Goal: Information Seeking & Learning: Learn about a topic

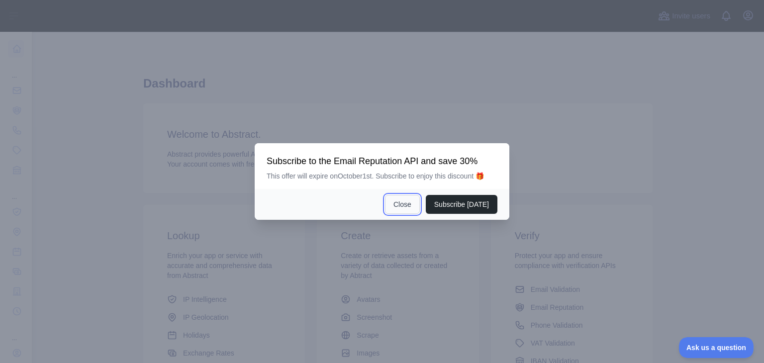
click at [406, 202] on button "Close" at bounding box center [402, 204] width 35 height 19
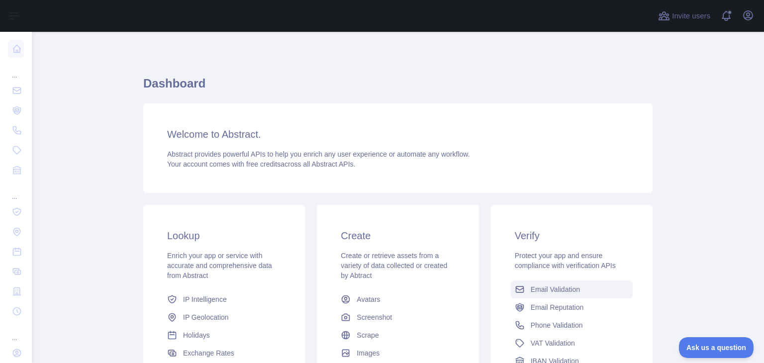
scroll to position [88, 0]
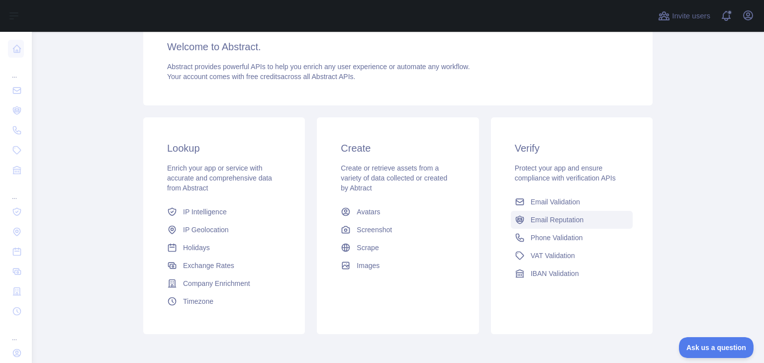
click at [553, 227] on link "Email Reputation" at bounding box center [572, 220] width 122 height 18
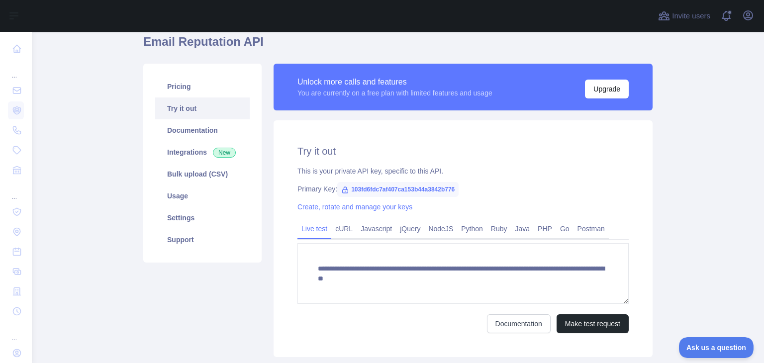
scroll to position [76, 0]
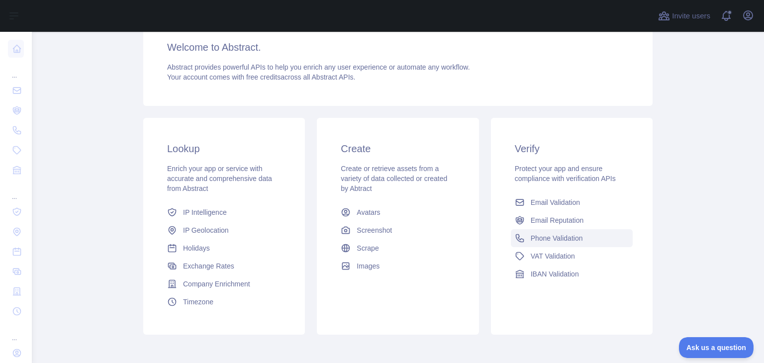
scroll to position [133, 0]
click at [531, 199] on span "Email Validation" at bounding box center [554, 202] width 49 height 10
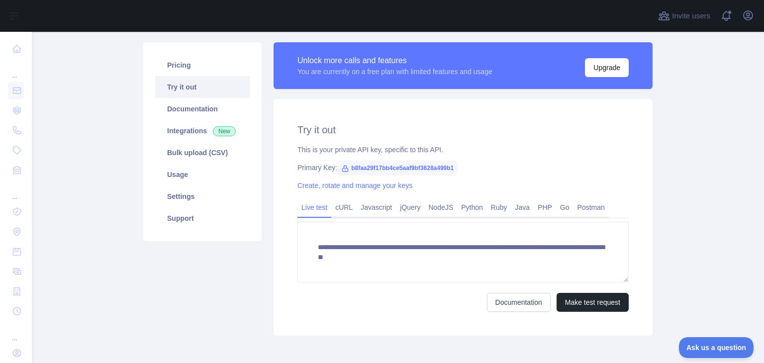
scroll to position [133, 0]
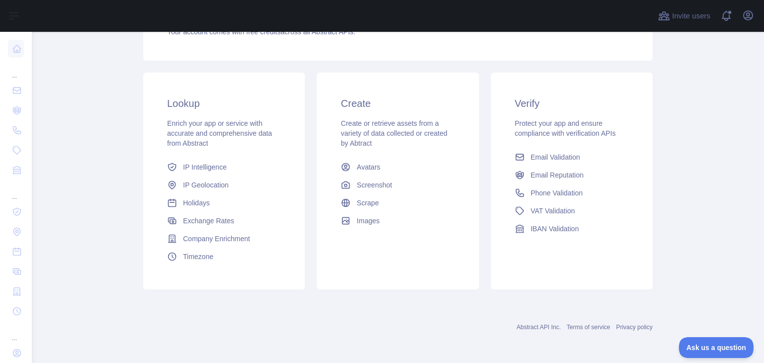
scroll to position [133, 0]
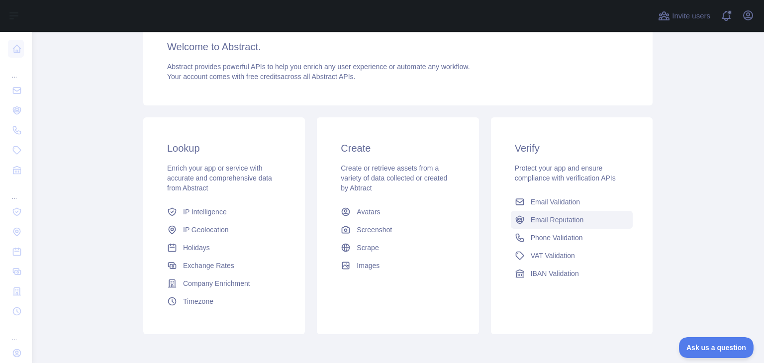
click at [547, 217] on span "Email Reputation" at bounding box center [556, 220] width 53 height 10
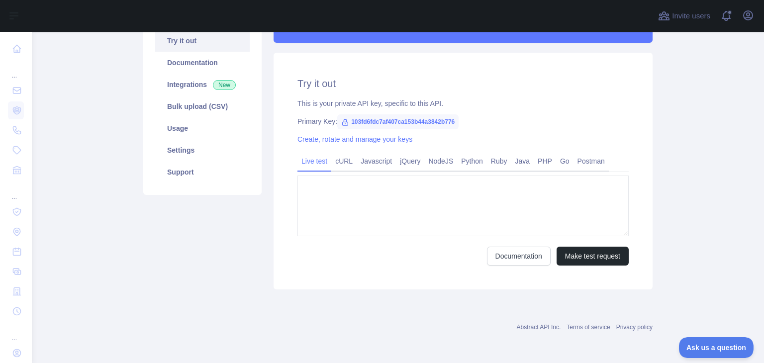
type textarea "**********"
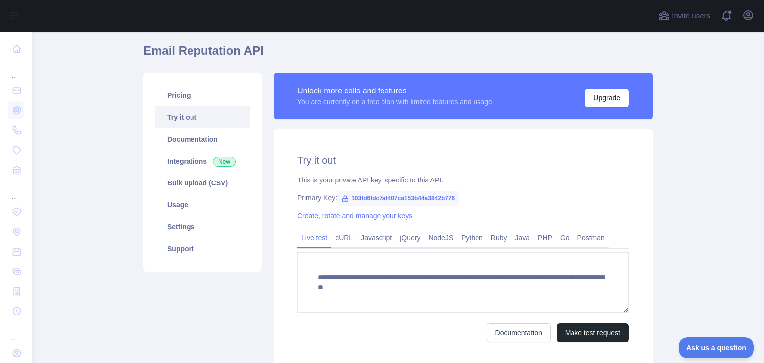
scroll to position [146, 0]
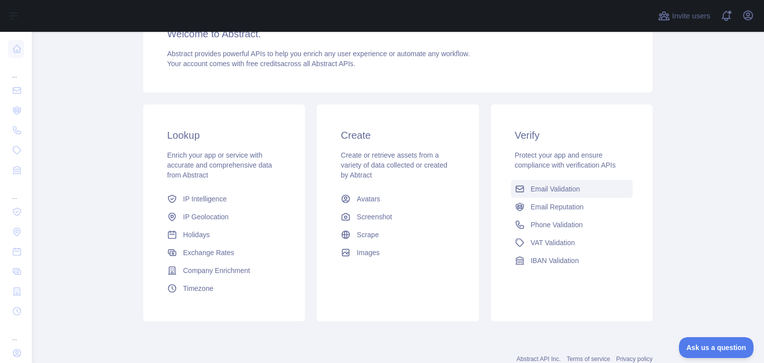
click at [539, 192] on span "Email Validation" at bounding box center [554, 189] width 49 height 10
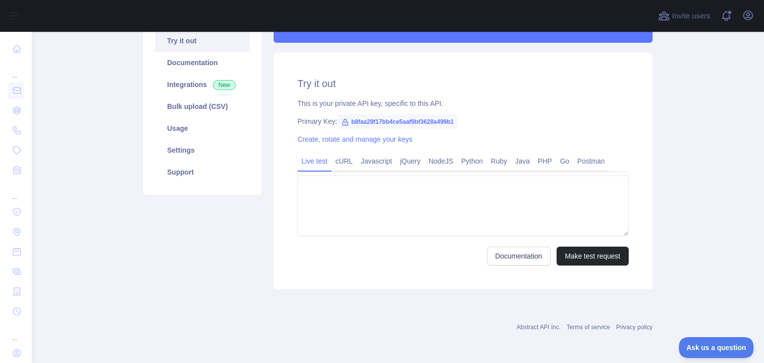
type textarea "**********"
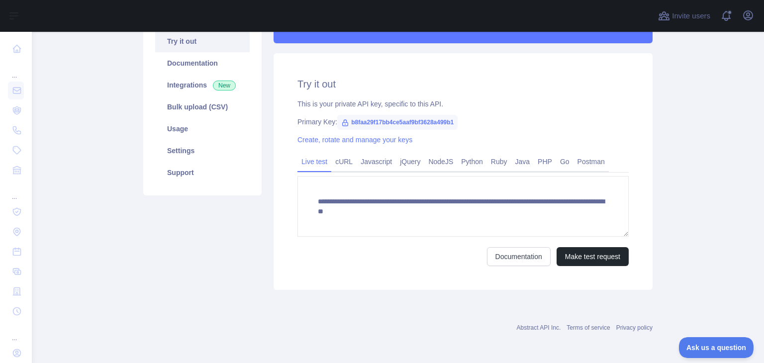
scroll to position [146, 0]
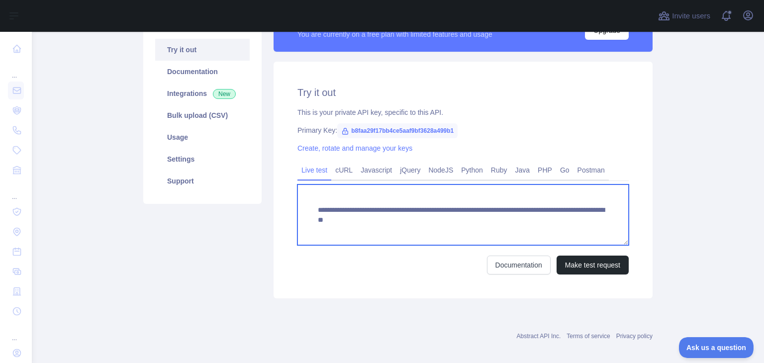
drag, startPoint x: 581, startPoint y: 227, endPoint x: 294, endPoint y: 181, distance: 289.9
click at [297, 181] on div "**********" at bounding box center [462, 217] width 331 height 113
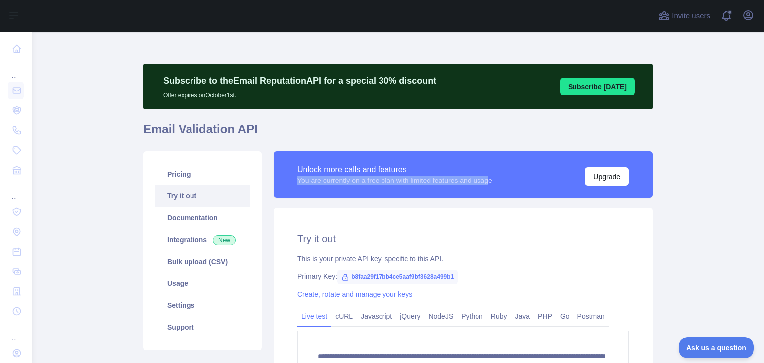
drag, startPoint x: 292, startPoint y: 181, endPoint x: 491, endPoint y: 182, distance: 198.4
click at [491, 182] on div "Unlock more calls and features You are currently on a free plan with limited fe…" at bounding box center [462, 174] width 379 height 47
click at [634, 243] on div "**********" at bounding box center [462, 326] width 379 height 237
drag, startPoint x: 158, startPoint y: 97, endPoint x: 235, endPoint y: 103, distance: 77.8
click at [235, 103] on div "Subscribe to the Email Reputation API for a special 30 % discount Offer expires…" at bounding box center [397, 87] width 509 height 46
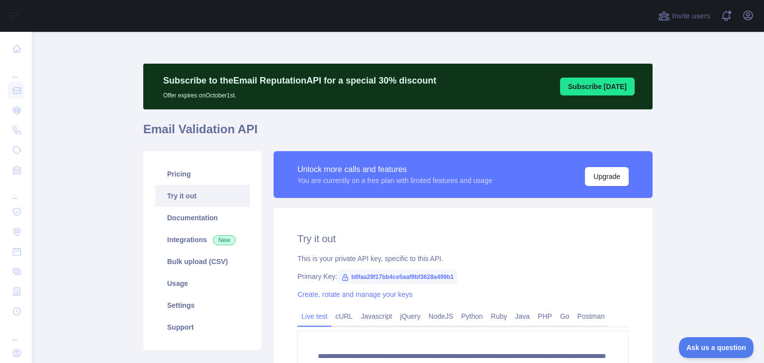
click at [322, 114] on div "**********" at bounding box center [397, 257] width 509 height 387
click at [585, 179] on button "Upgrade" at bounding box center [607, 176] width 44 height 19
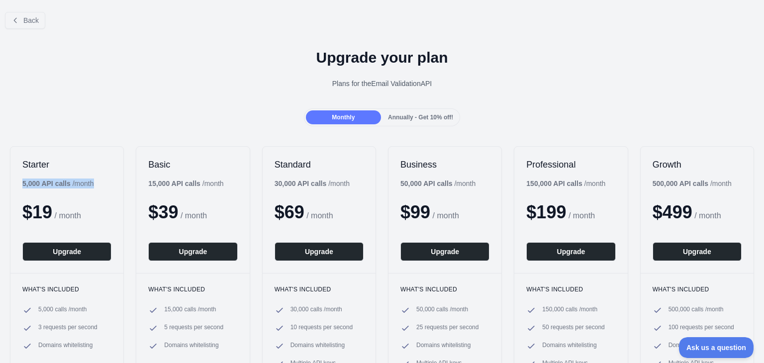
drag, startPoint x: 22, startPoint y: 183, endPoint x: 96, endPoint y: 184, distance: 74.1
click at [93, 184] on div "5,000 API calls / month" at bounding box center [57, 183] width 71 height 10
click at [88, 124] on div "Monthly Annually - Get 10% off!" at bounding box center [382, 117] width 764 height 18
click at [25, 21] on span "Back" at bounding box center [30, 20] width 15 height 8
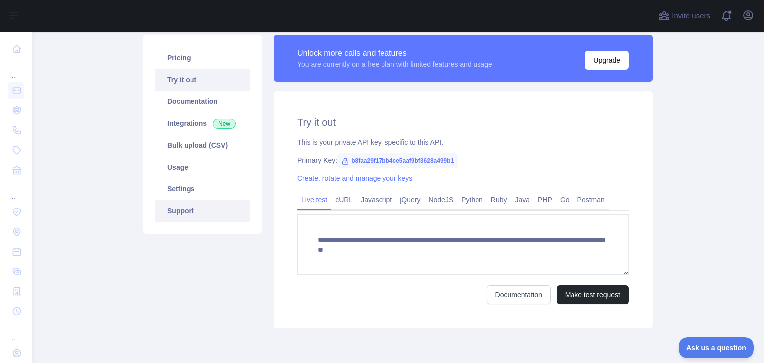
scroll to position [117, 0]
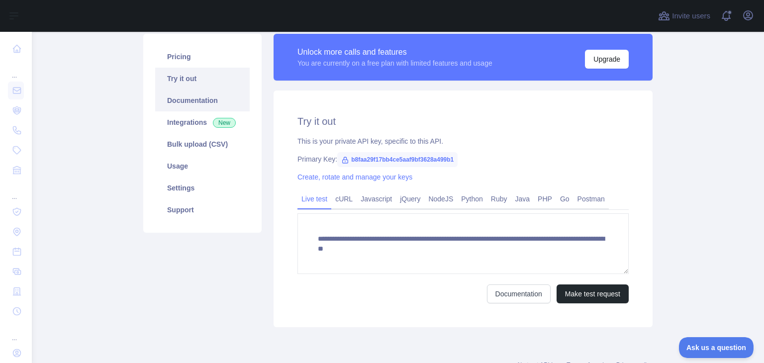
click at [186, 103] on link "Documentation" at bounding box center [202, 100] width 94 height 22
click at [137, 131] on div "Pricing Try it out Documentation Integrations New Bulk upload (CSV) Usage Setti…" at bounding box center [202, 180] width 130 height 293
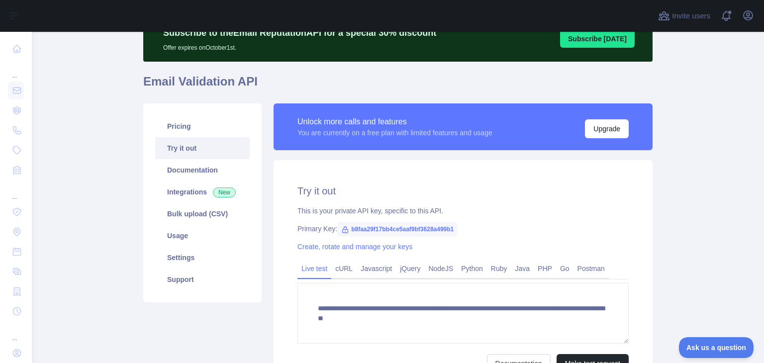
scroll to position [47, 0]
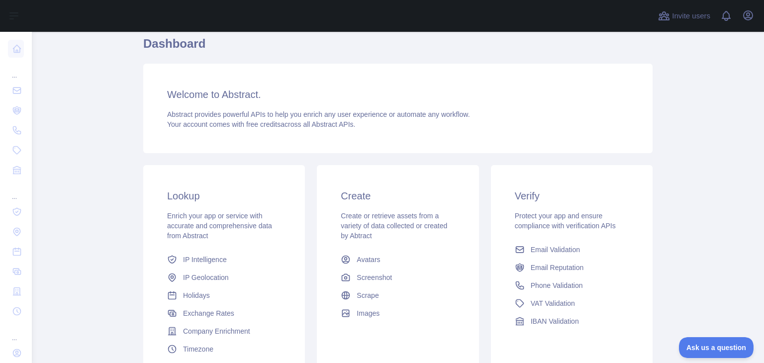
scroll to position [134, 0]
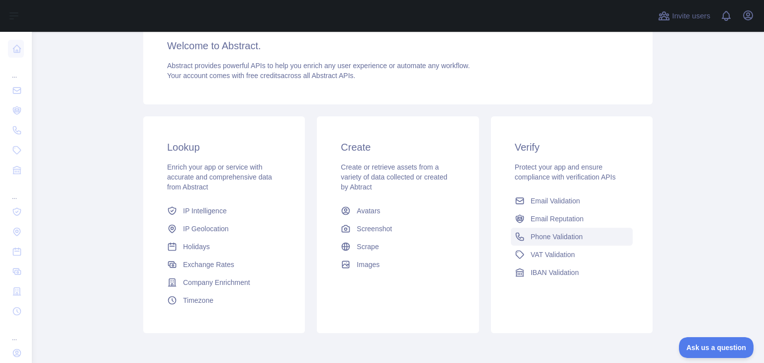
click at [555, 241] on link "Phone Validation" at bounding box center [572, 237] width 122 height 18
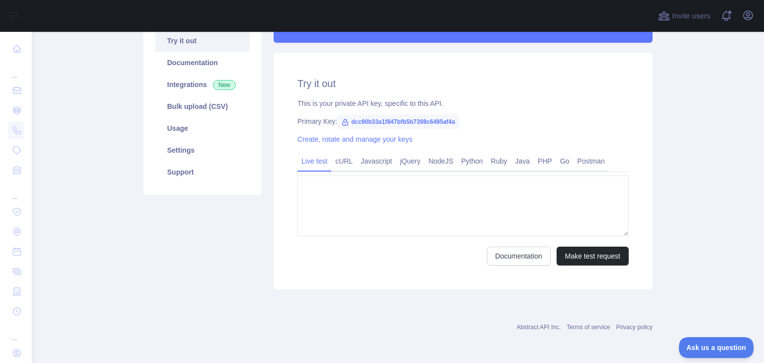
type textarea "**********"
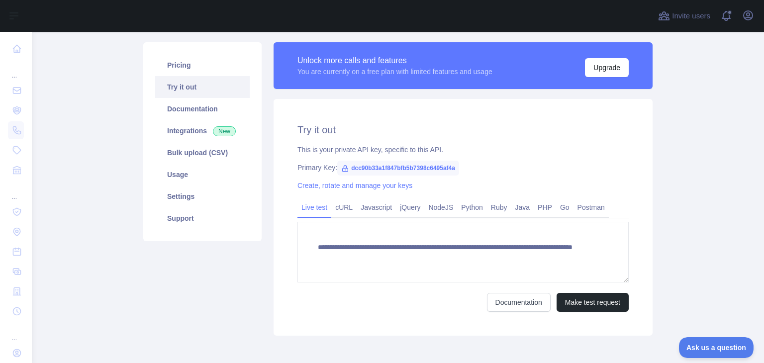
scroll to position [134, 0]
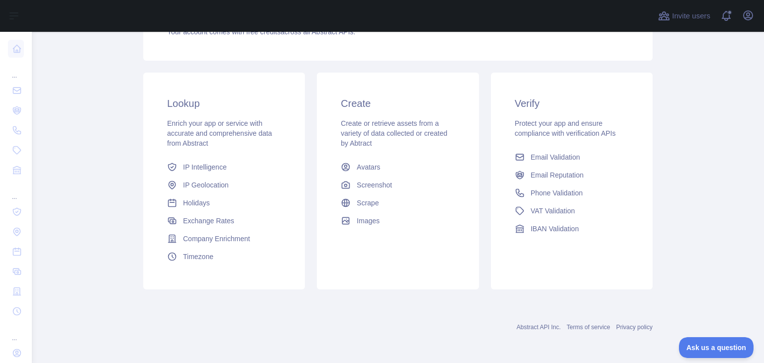
scroll to position [134, 0]
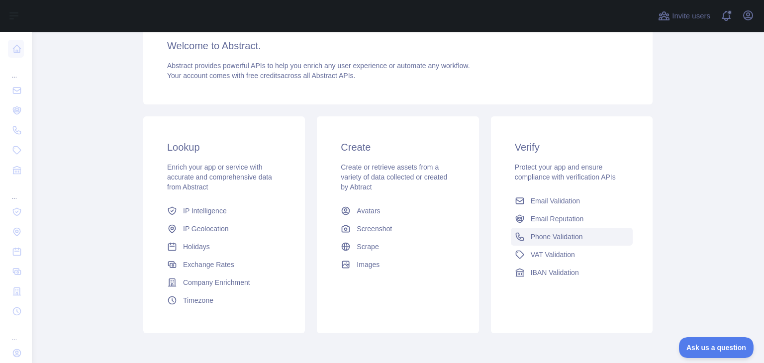
click at [559, 238] on span "Phone Validation" at bounding box center [556, 237] width 52 height 10
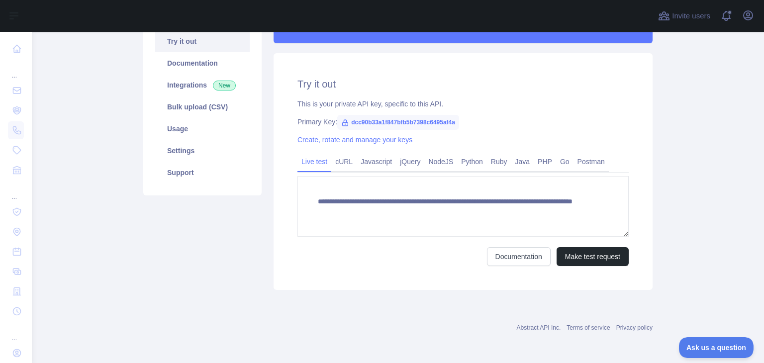
scroll to position [134, 0]
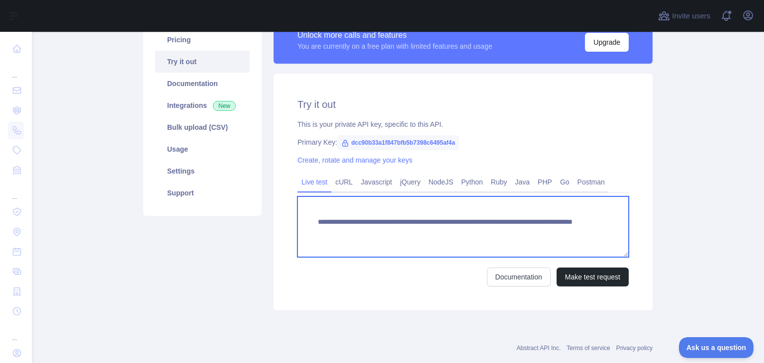
drag, startPoint x: 536, startPoint y: 231, endPoint x: 294, endPoint y: 206, distance: 243.4
click at [297, 206] on textarea "**********" at bounding box center [462, 226] width 331 height 61
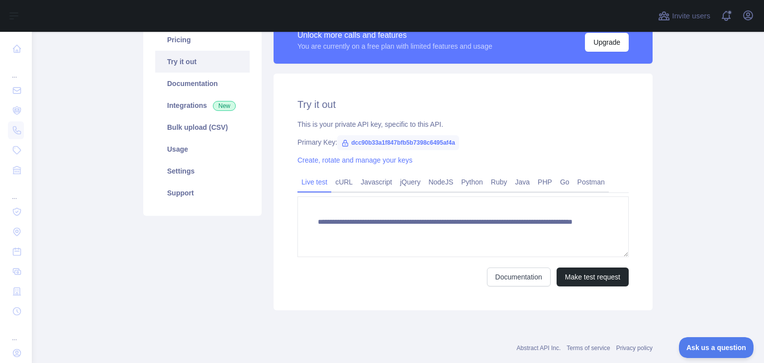
click at [567, 124] on div "This is your private API key, specific to this API." at bounding box center [462, 124] width 331 height 10
